Goal: Task Accomplishment & Management: Use online tool/utility

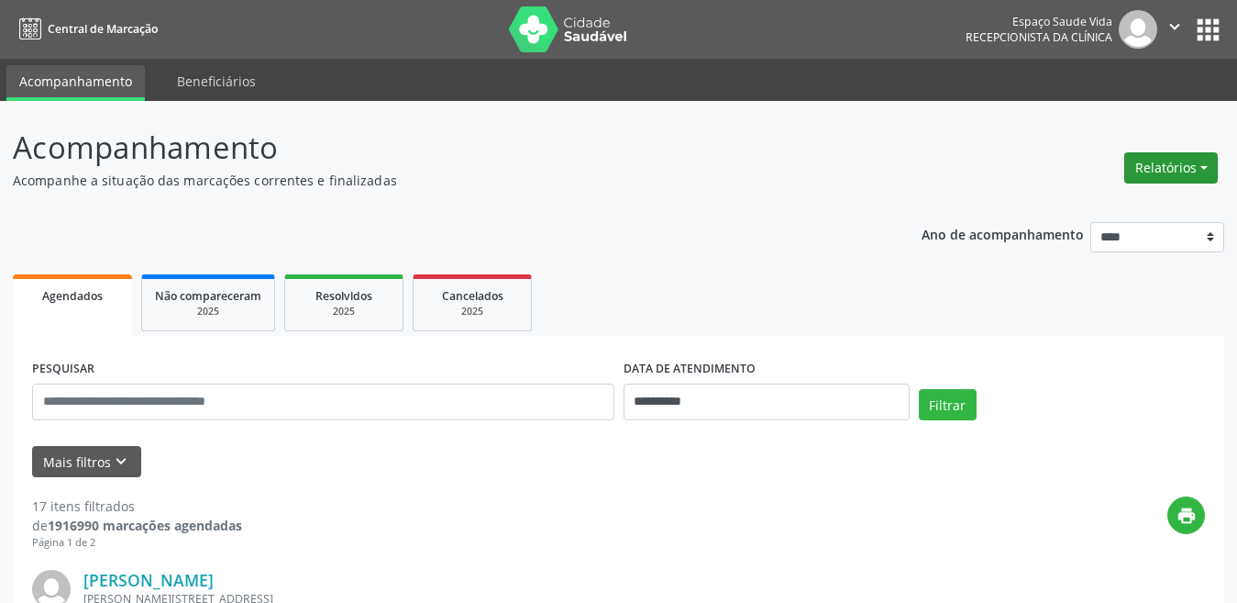
click at [1157, 182] on button "Relatórios" at bounding box center [1171, 167] width 94 height 31
click at [1146, 202] on link "Agendamentos" at bounding box center [1120, 207] width 197 height 26
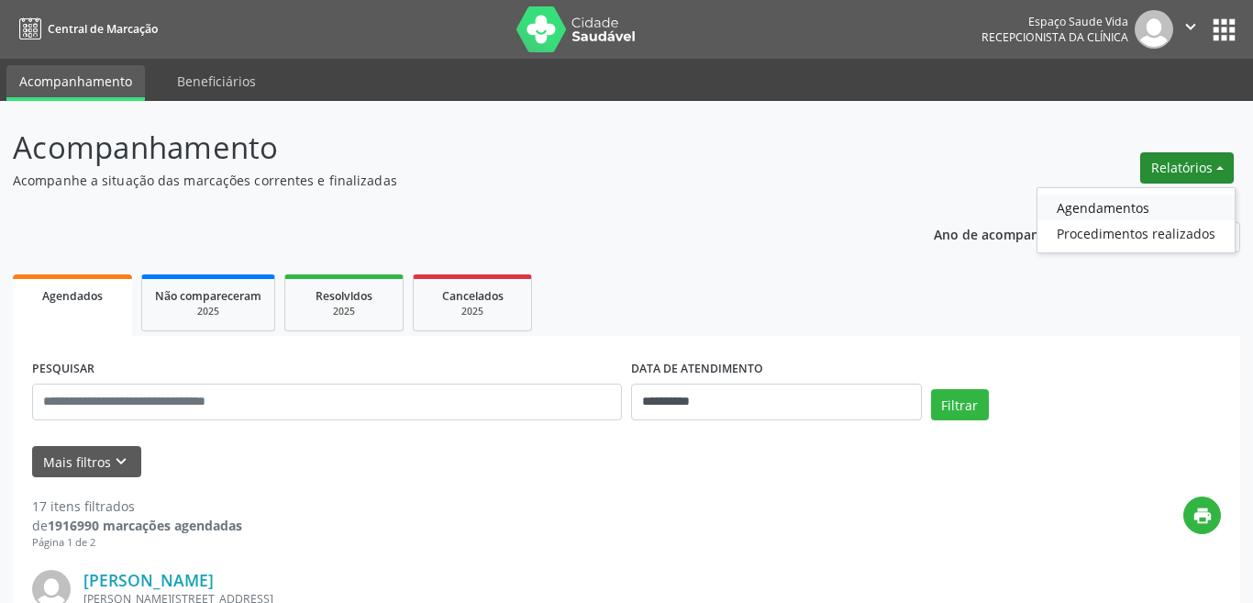
select select "*"
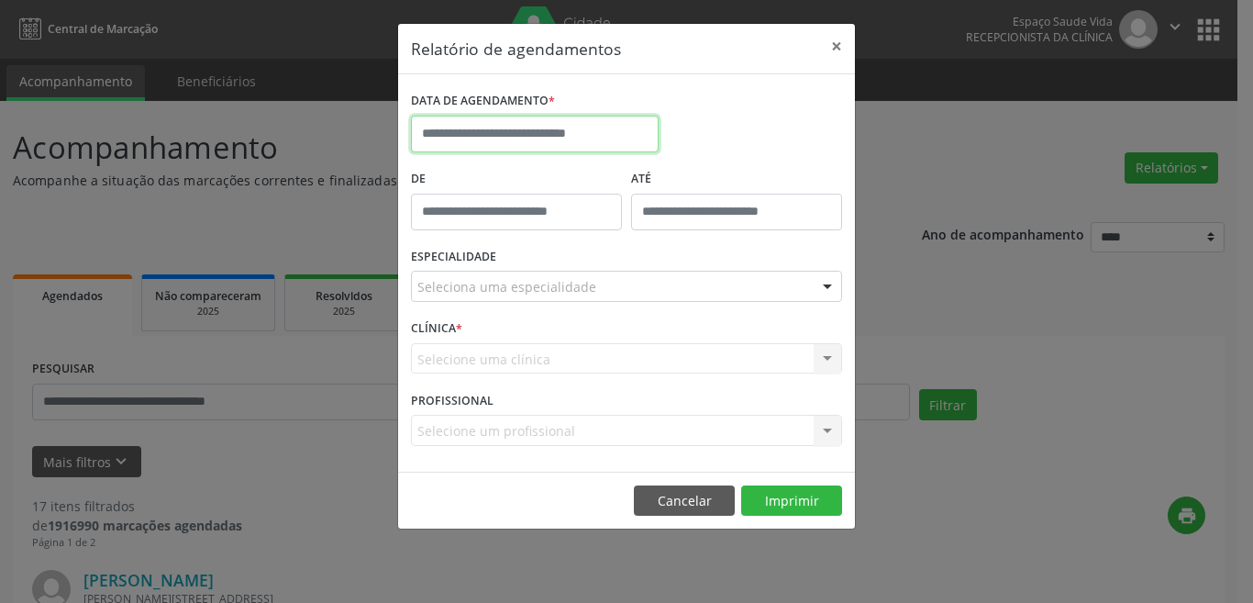
click at [552, 131] on input "text" at bounding box center [535, 134] width 248 height 37
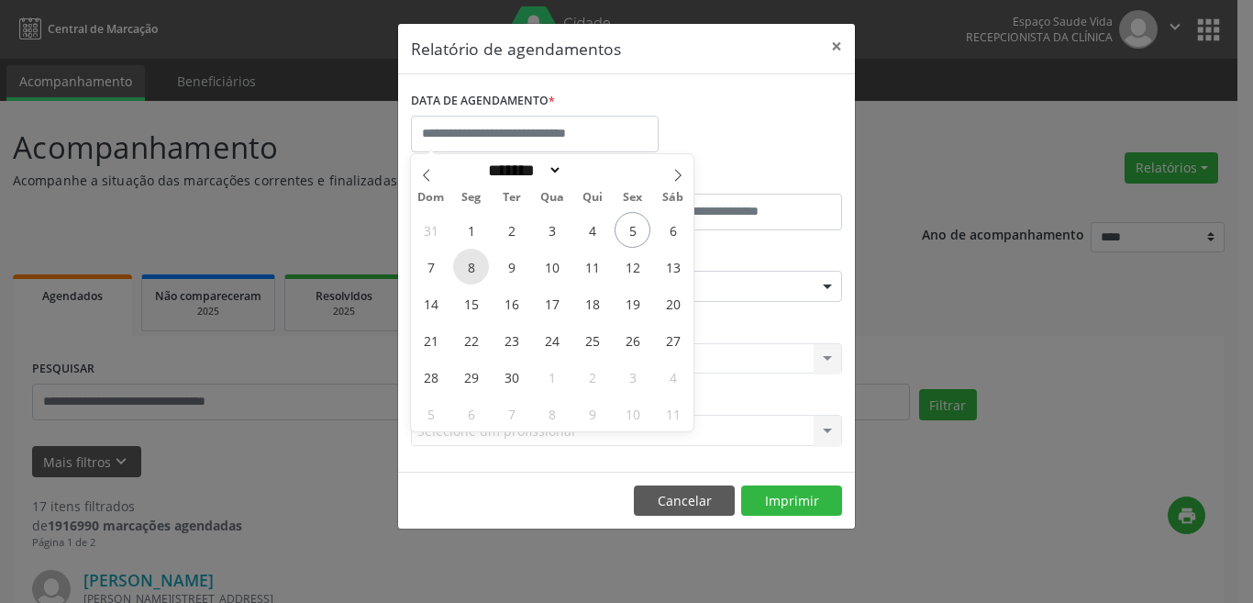
click at [482, 267] on span "8" at bounding box center [471, 267] width 36 height 36
type input "**********"
click at [482, 267] on span "8" at bounding box center [471, 267] width 36 height 36
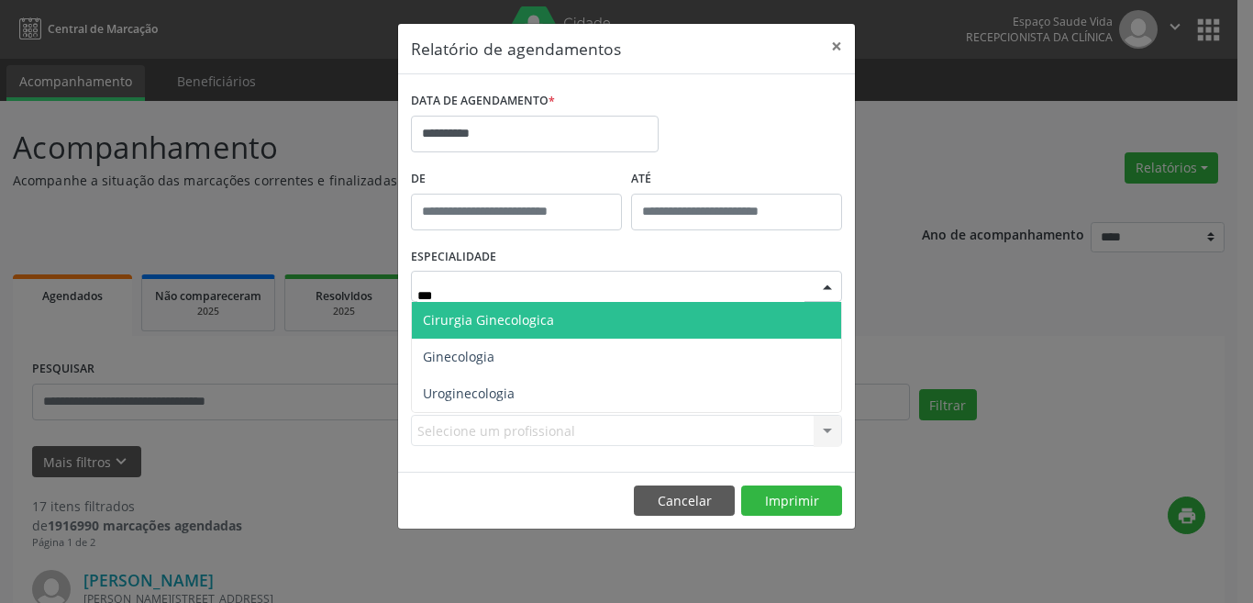
click at [494, 326] on span "Cirurgia Ginecologica" at bounding box center [488, 319] width 131 height 17
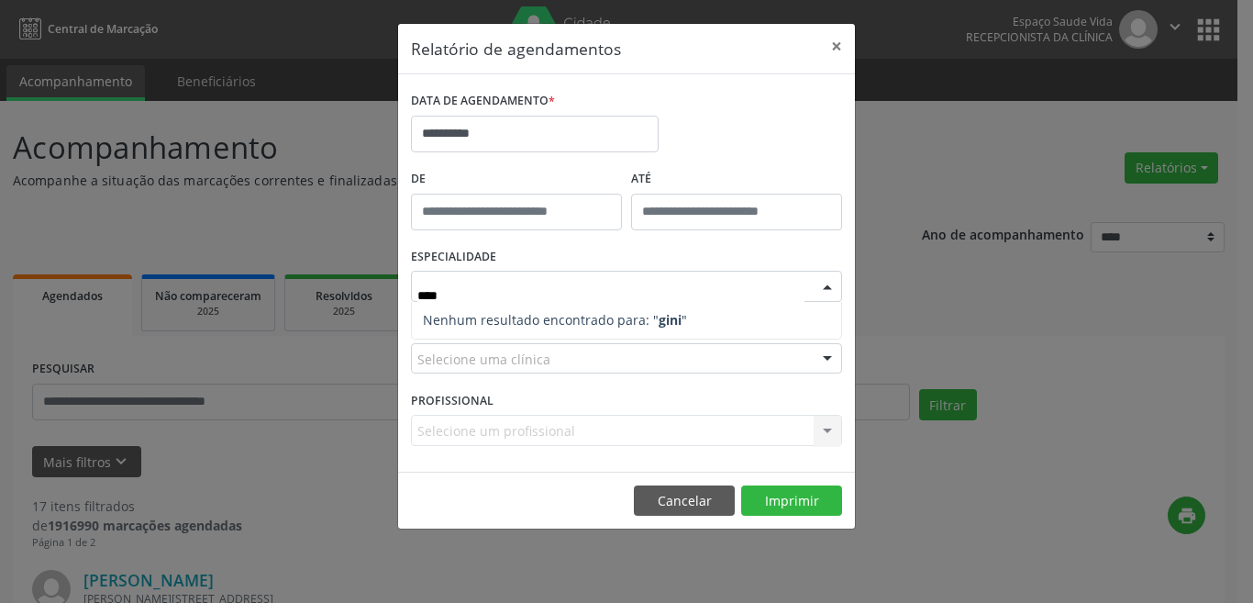
type input "***"
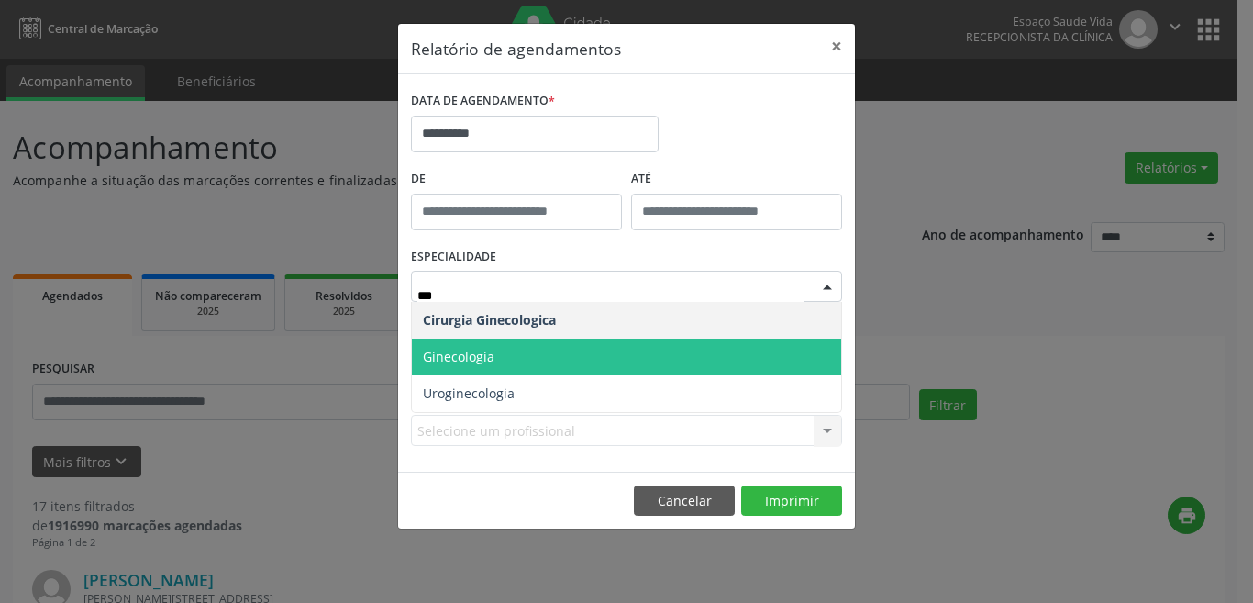
click at [487, 348] on span "Ginecologia" at bounding box center [459, 356] width 72 height 17
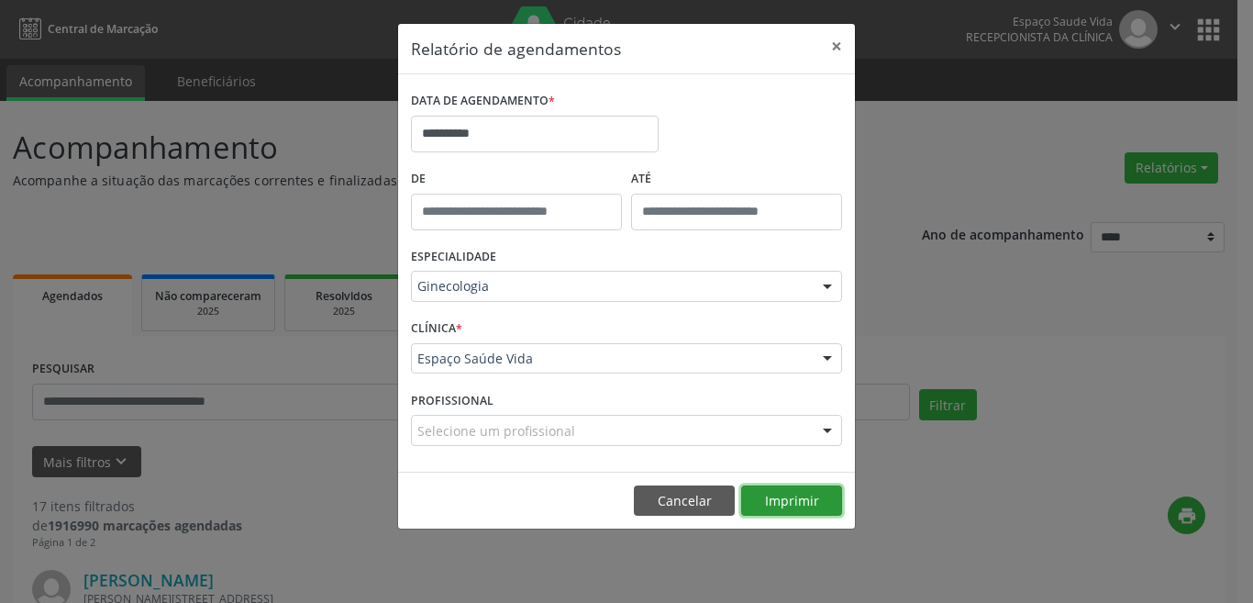
click at [816, 506] on button "Imprimir" at bounding box center [791, 500] width 101 height 31
click at [833, 41] on button "×" at bounding box center [836, 46] width 37 height 45
